Goal: Task Accomplishment & Management: Manage account settings

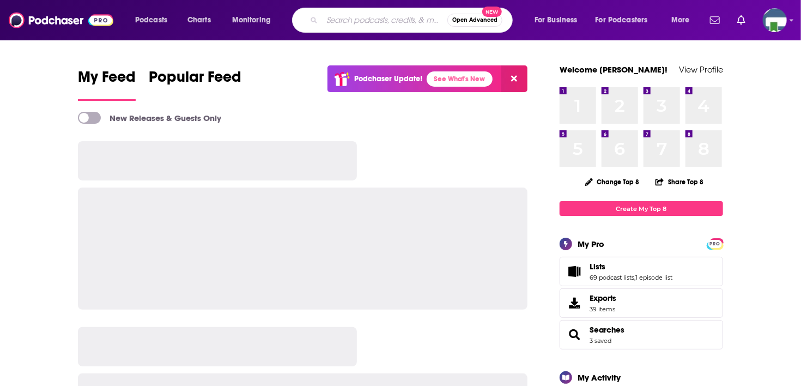
click at [339, 19] on input "Search podcasts, credits, & more..." at bounding box center [384, 19] width 125 height 17
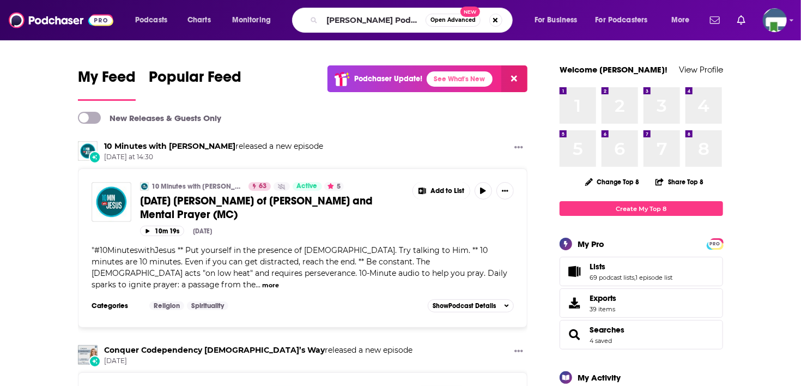
type input "[PERSON_NAME] Podcast"
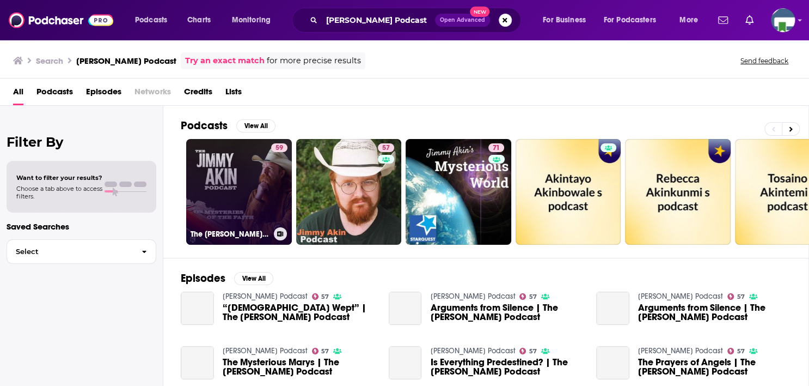
click at [251, 207] on link "59 The [PERSON_NAME] Podcast" at bounding box center [239, 192] width 106 height 106
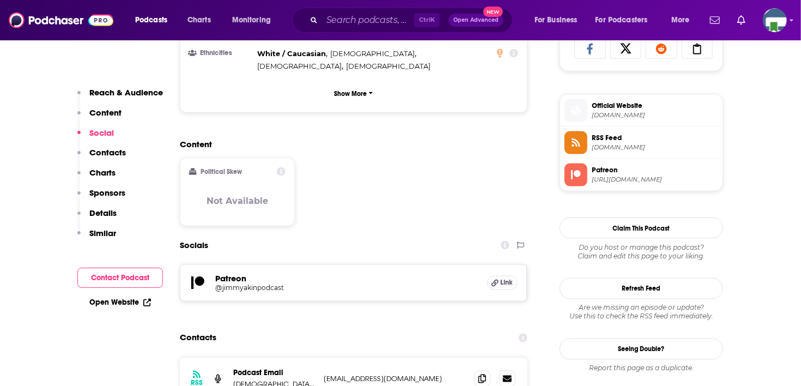
scroll to position [762, 0]
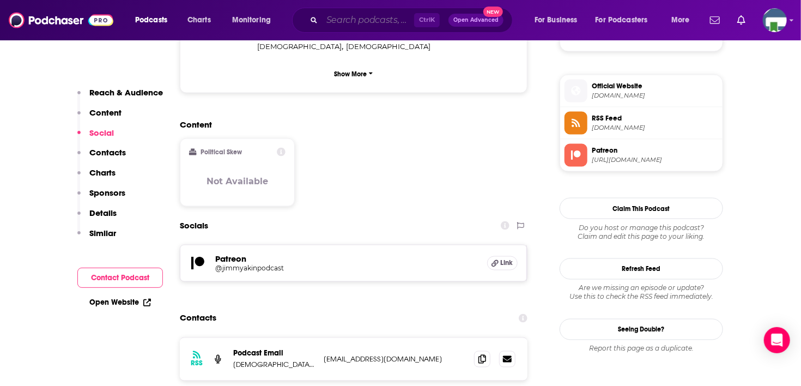
click at [351, 22] on input "Search podcasts, credits, & more..." at bounding box center [368, 19] width 92 height 17
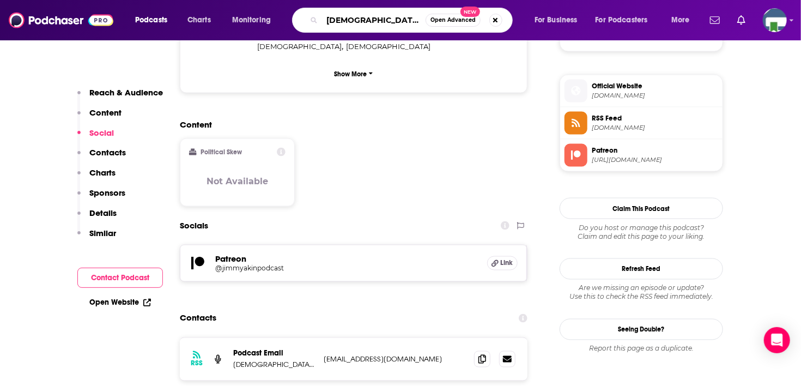
type input "[DEMOGRAPHIC_DATA]"
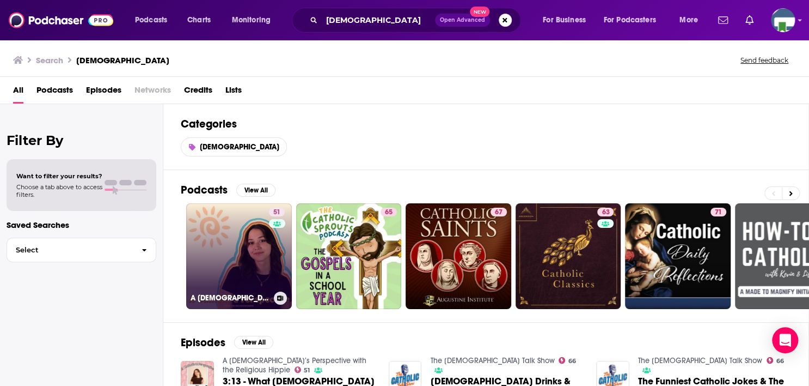
click at [252, 253] on link "51 A [DEMOGRAPHIC_DATA]’s Perspective with the Religious Hippie" at bounding box center [239, 256] width 106 height 106
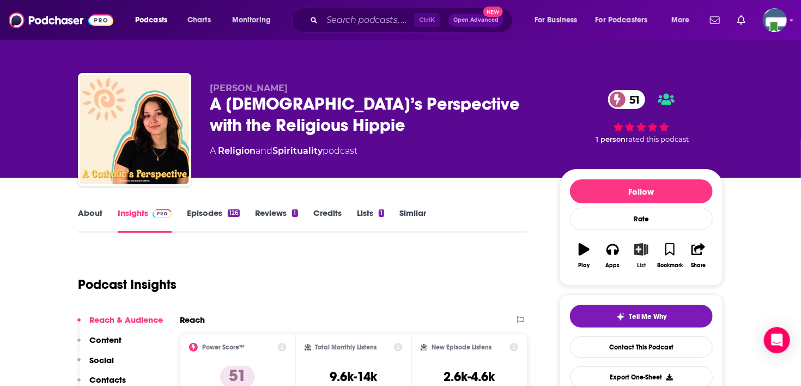
click at [643, 249] on icon "button" at bounding box center [641, 249] width 14 height 12
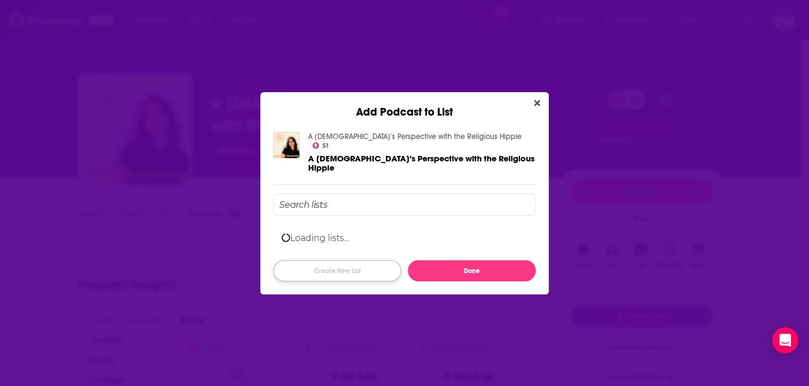
click at [349, 266] on button "Create New List" at bounding box center [337, 270] width 128 height 21
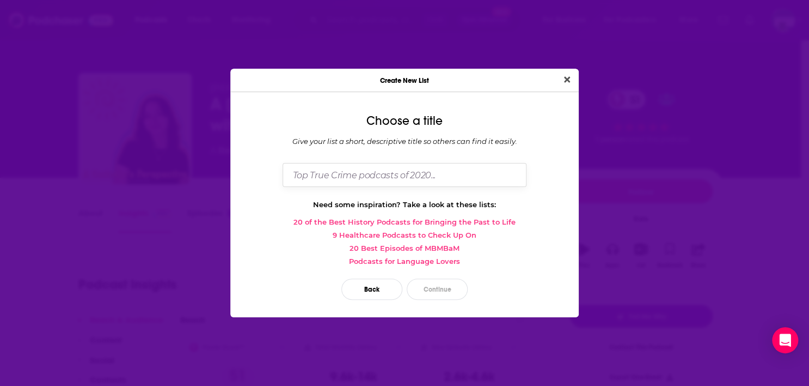
click at [349, 178] on input "Dialog" at bounding box center [405, 174] width 244 height 23
type input "[PERSON_NAME] [PERSON_NAME] [DEMOGRAPHIC_DATA] Podcasts"
click at [436, 280] on button "Continue" at bounding box center [437, 288] width 61 height 21
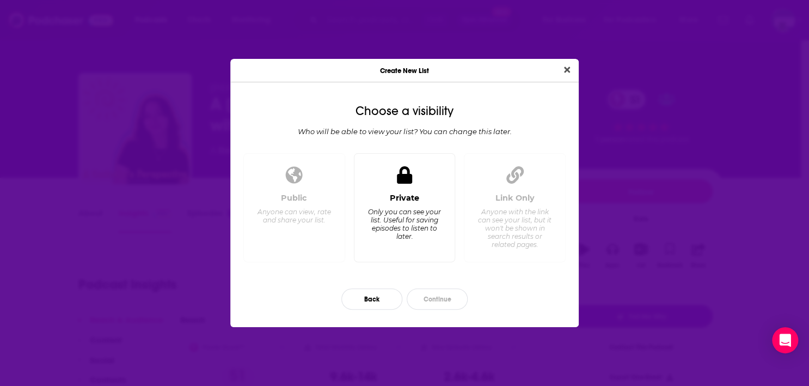
click at [412, 205] on div "Private Only you can see your list. Useful for saving episodes to listen to lat…" at bounding box center [404, 223] width 83 height 60
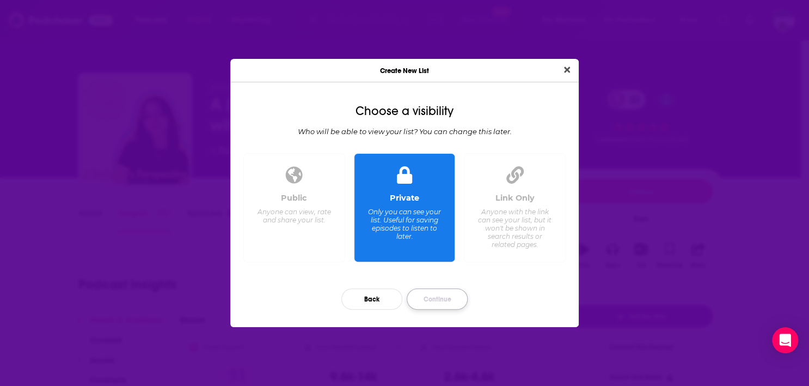
click at [434, 300] on button "Continue" at bounding box center [437, 298] width 61 height 21
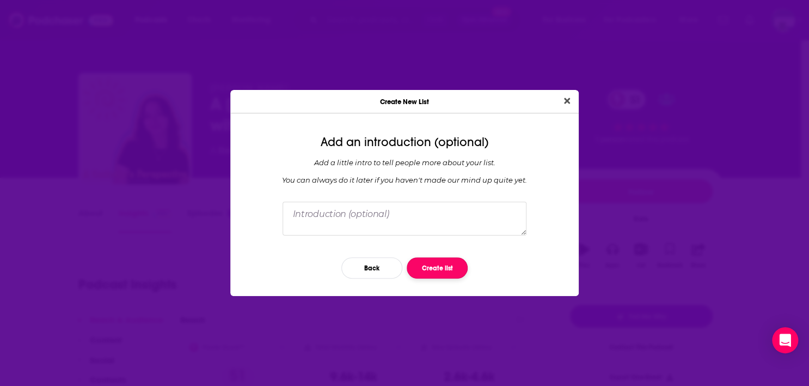
click at [457, 266] on button "Create list" at bounding box center [437, 267] width 61 height 21
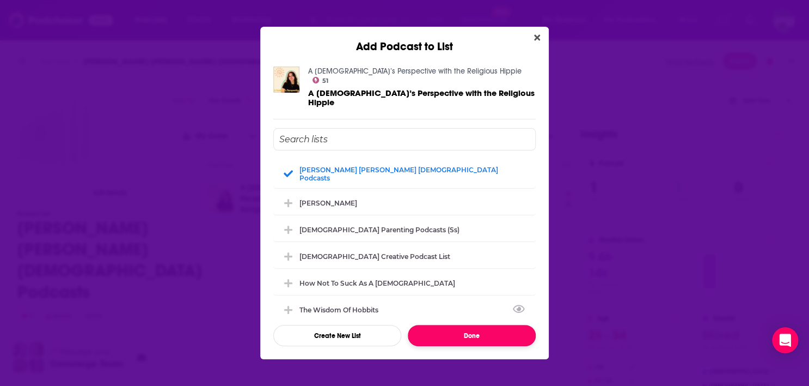
click at [429, 325] on button "Done" at bounding box center [472, 335] width 128 height 21
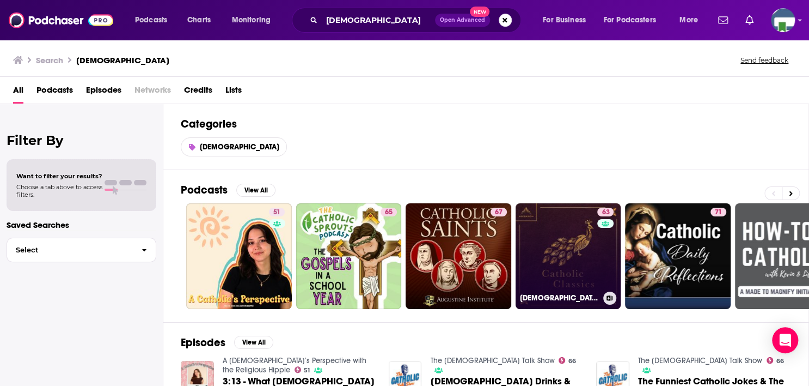
click at [584, 259] on link "63 [DEMOGRAPHIC_DATA] Classics" at bounding box center [569, 256] width 106 height 106
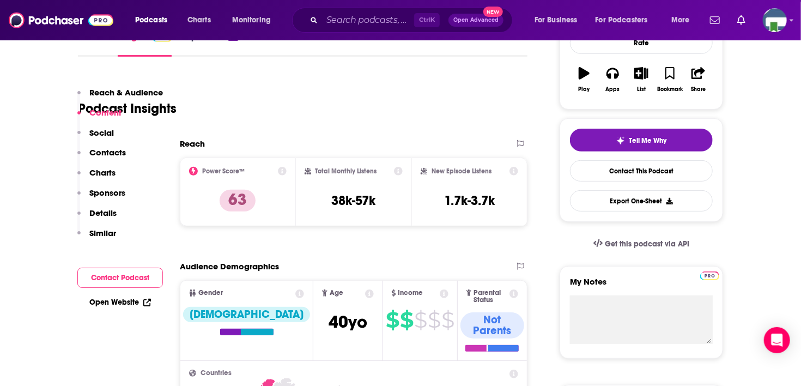
scroll to position [109, 0]
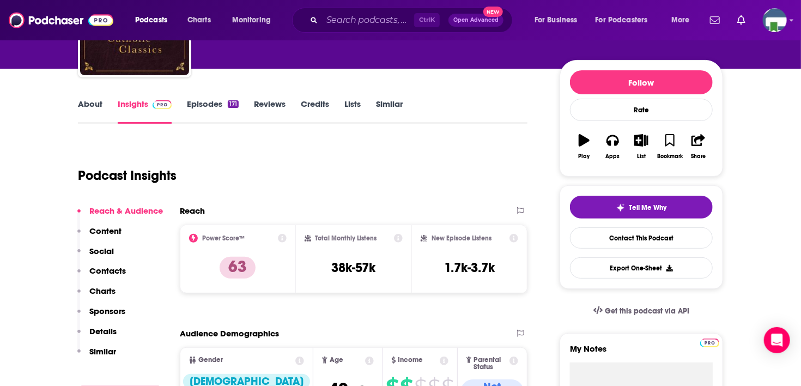
click at [81, 102] on link "About" at bounding box center [90, 111] width 25 height 25
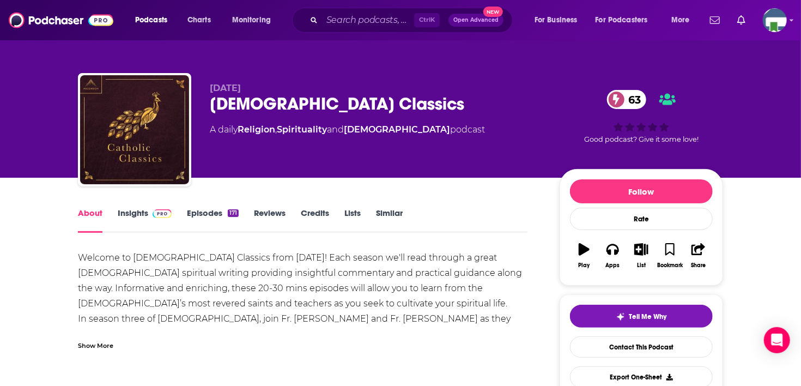
click at [88, 345] on div "Show More" at bounding box center [95, 344] width 35 height 10
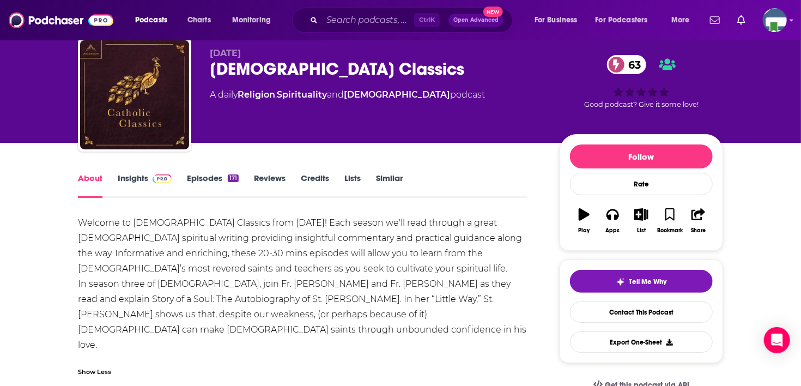
scroll to position [54, 0]
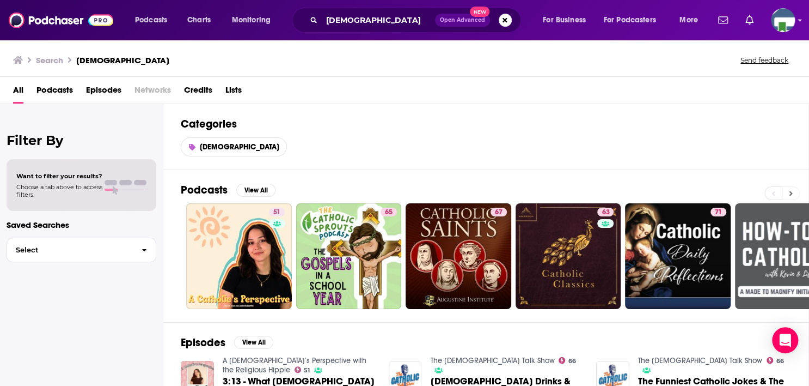
click at [791, 190] on icon at bounding box center [791, 194] width 4 height 8
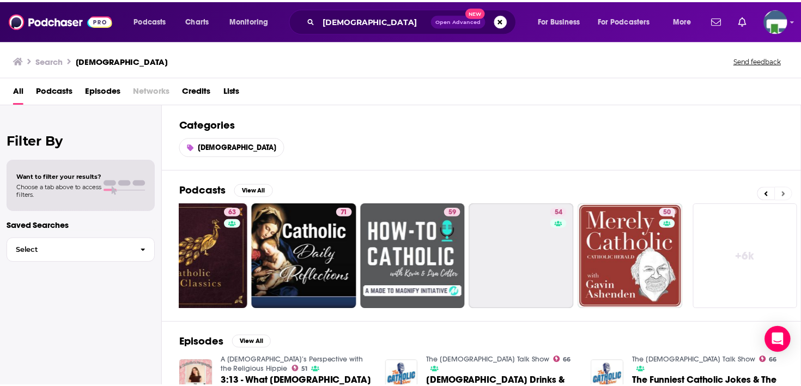
scroll to position [0, 372]
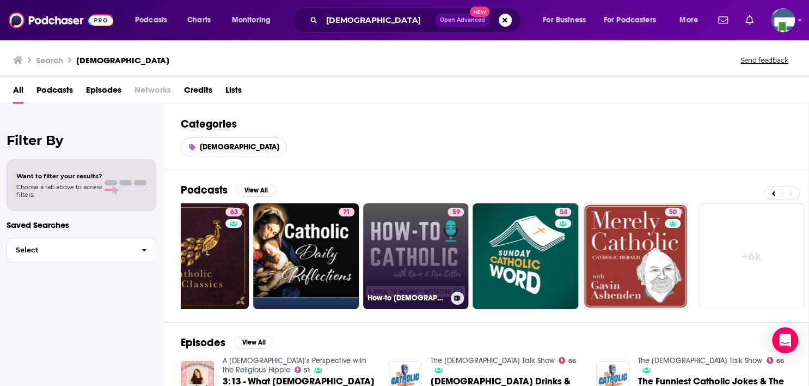
click at [421, 257] on link "59 How-to [DEMOGRAPHIC_DATA]" at bounding box center [416, 256] width 106 height 106
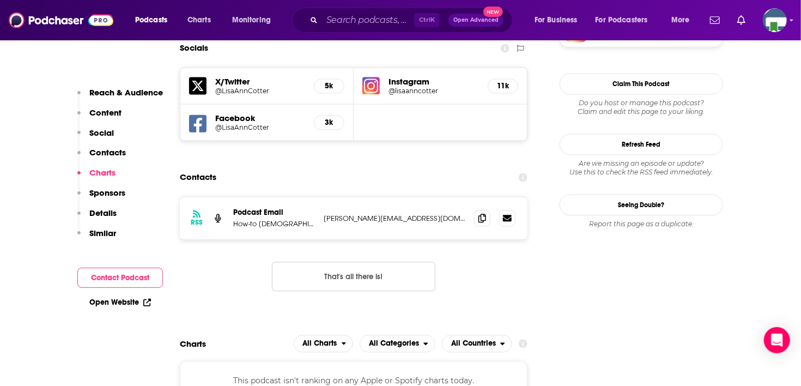
scroll to position [1035, 0]
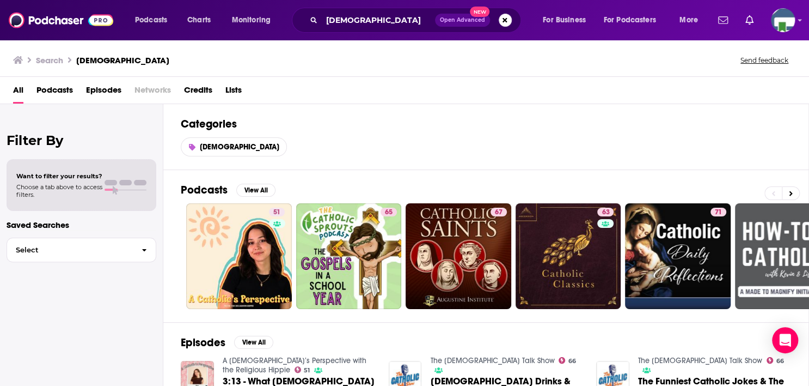
click at [101, 190] on span "Choose a tab above to access filters." at bounding box center [59, 190] width 86 height 15
click at [257, 189] on button "View All" at bounding box center [255, 190] width 39 height 13
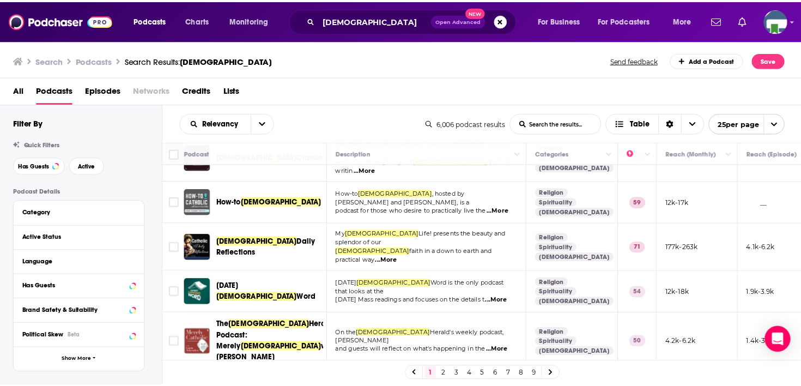
scroll to position [218, 0]
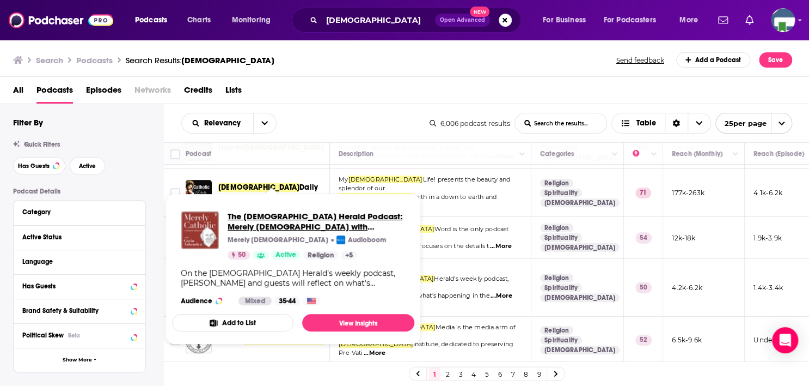
click at [279, 231] on span "The [DEMOGRAPHIC_DATA] Herald Podcast: Merely [DEMOGRAPHIC_DATA] with [PERSON_N…" at bounding box center [317, 221] width 178 height 21
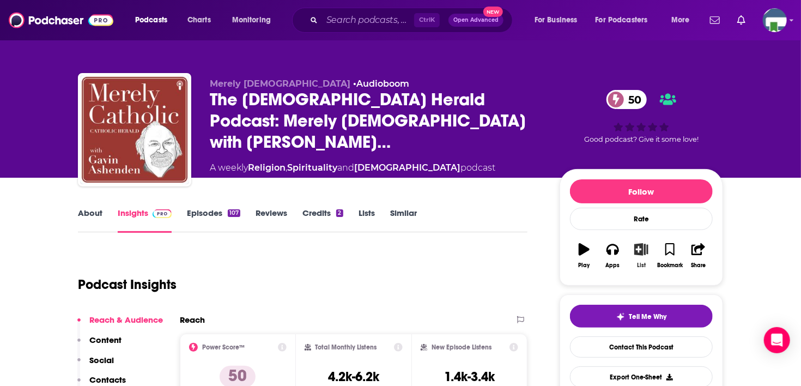
click at [643, 248] on icon "button" at bounding box center [641, 249] width 14 height 12
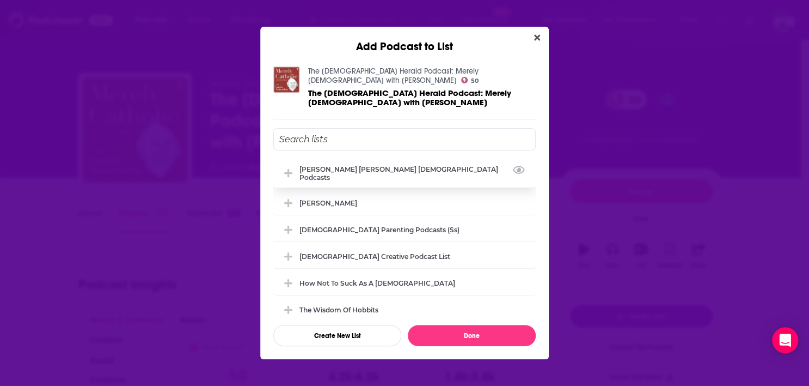
click at [327, 175] on div "[PERSON_NAME] [PERSON_NAME] [DEMOGRAPHIC_DATA] Podcasts" at bounding box center [404, 172] width 262 height 29
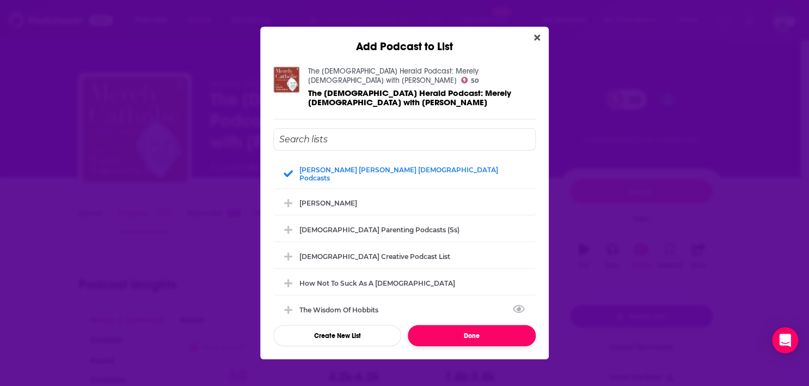
click at [454, 335] on button "Done" at bounding box center [472, 335] width 128 height 21
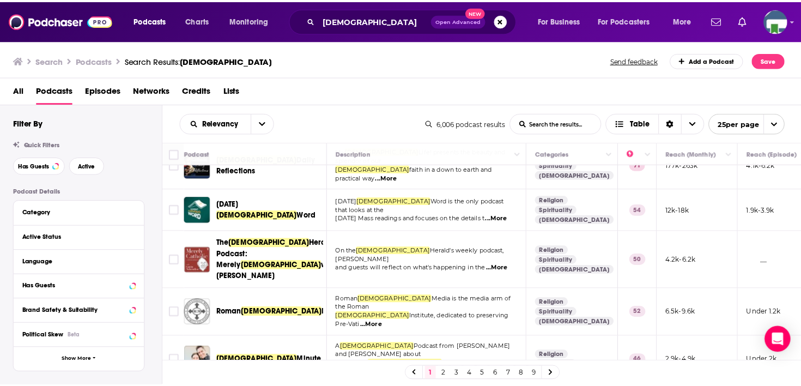
scroll to position [272, 0]
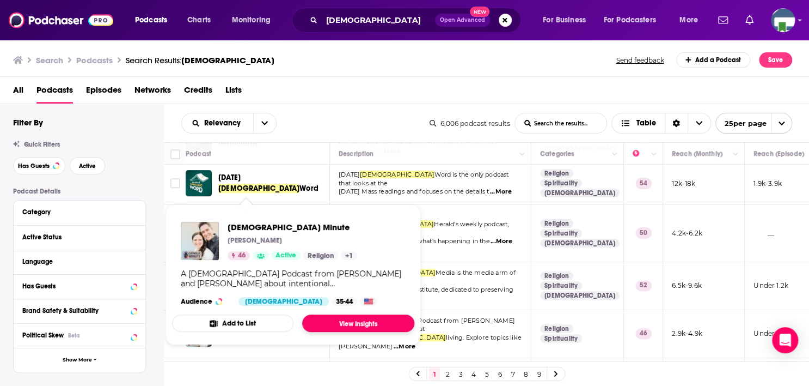
click at [343, 325] on link "View Insights" at bounding box center [358, 322] width 112 height 17
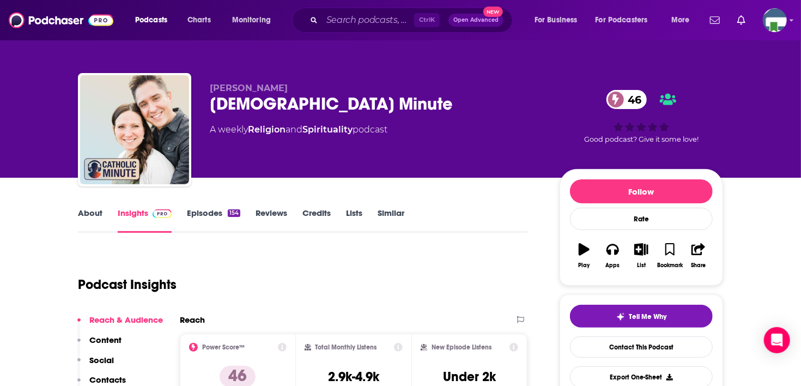
click at [87, 209] on link "About" at bounding box center [90, 219] width 25 height 25
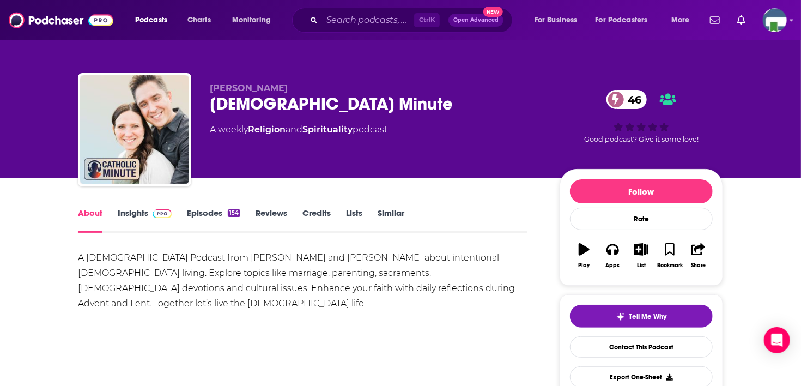
click at [132, 211] on link "Insights" at bounding box center [145, 219] width 54 height 25
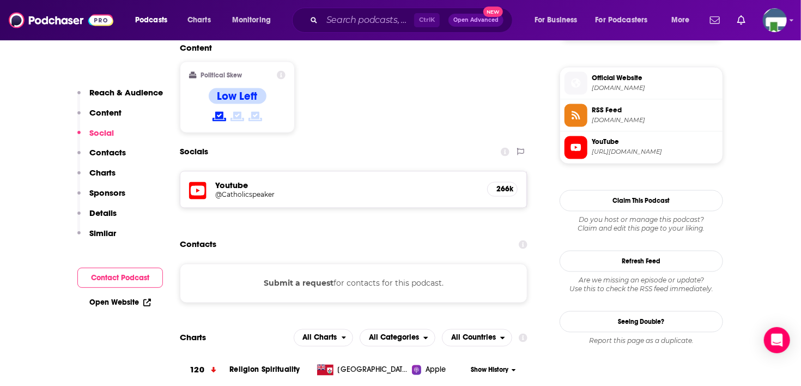
scroll to position [871, 0]
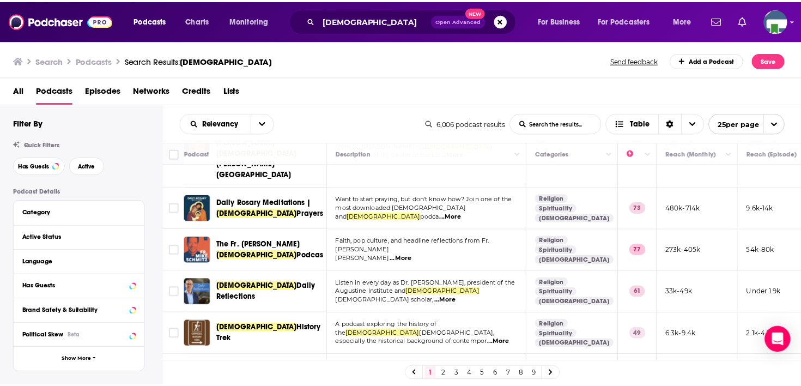
scroll to position [599, 0]
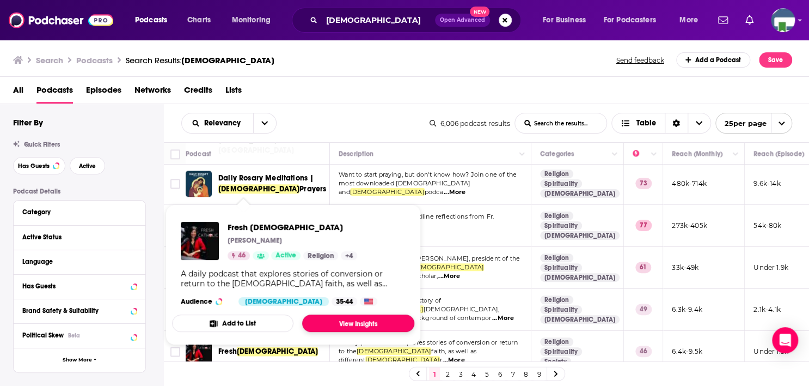
click at [322, 323] on link "View Insights" at bounding box center [358, 322] width 112 height 17
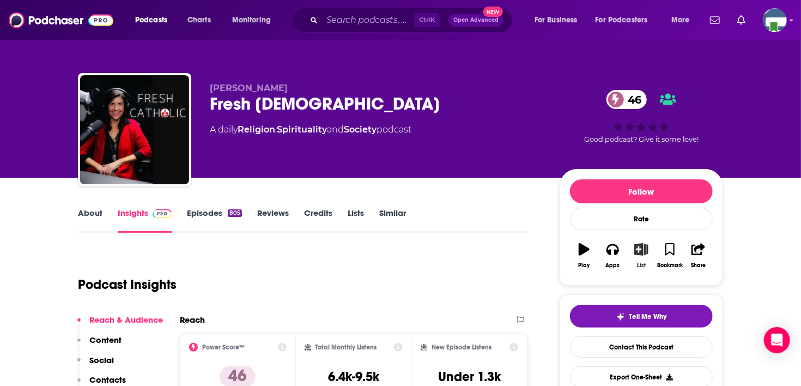
click at [636, 253] on icon "button" at bounding box center [641, 249] width 14 height 12
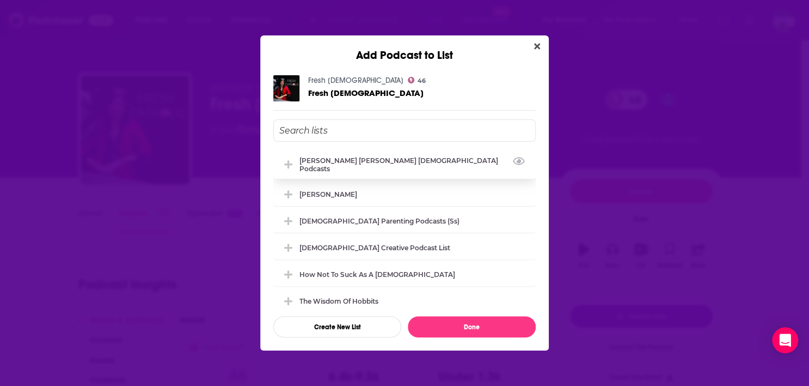
click at [336, 163] on div "[PERSON_NAME] [PERSON_NAME] [DEMOGRAPHIC_DATA] Podcasts" at bounding box center [415, 164] width 230 height 16
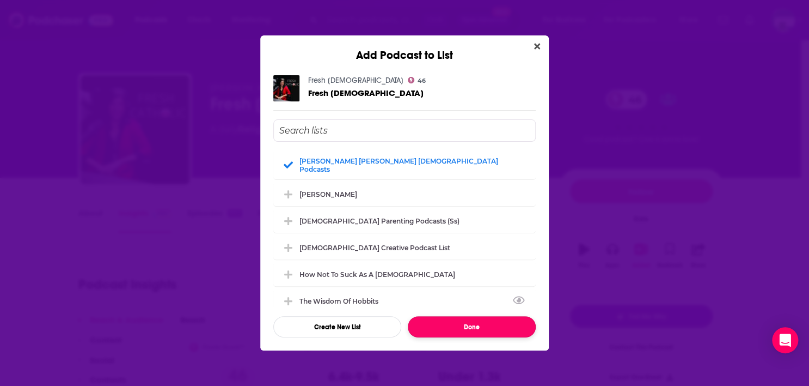
click at [429, 325] on button "Done" at bounding box center [472, 326] width 128 height 21
